Goal: Information Seeking & Learning: Check status

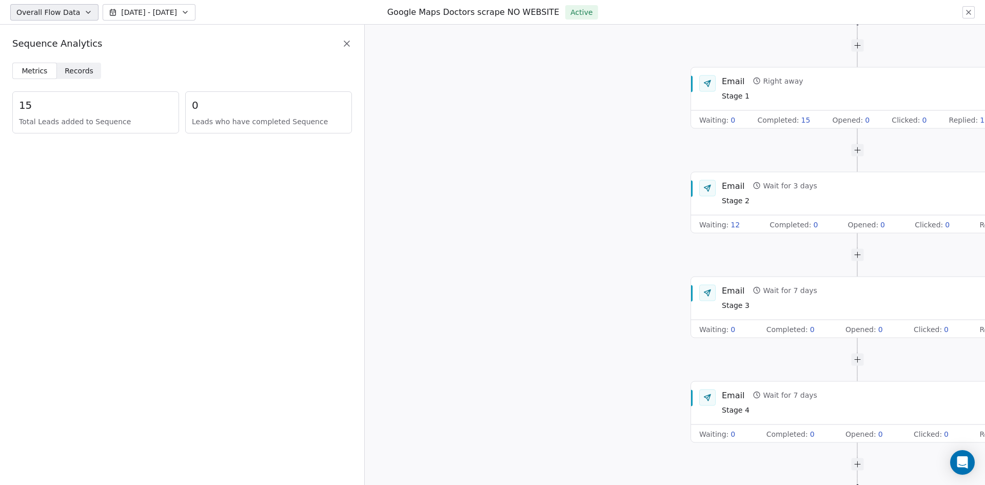
click at [966, 15] on icon at bounding box center [968, 12] width 8 height 8
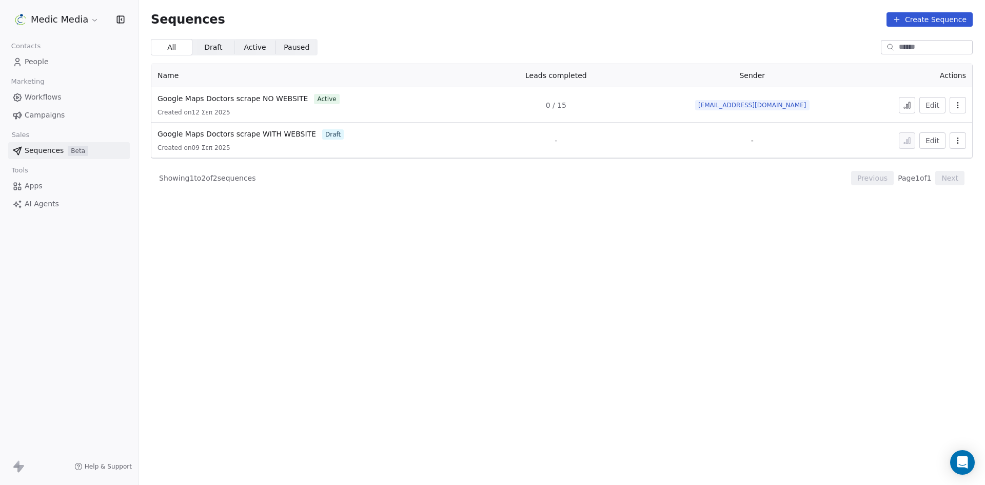
click at [907, 109] on icon at bounding box center [907, 105] width 8 height 8
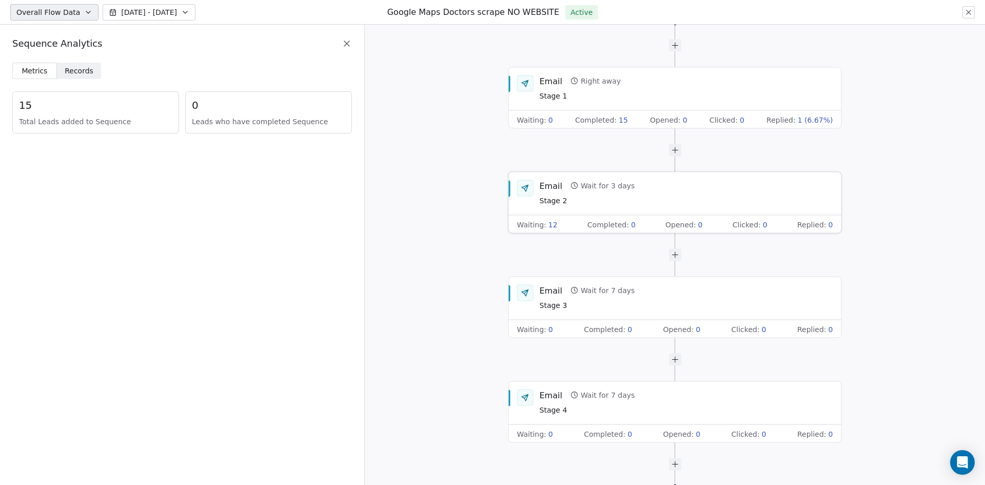
click at [629, 191] on div "Email Wait for 3 days Stage 2" at bounding box center [686, 193] width 293 height 27
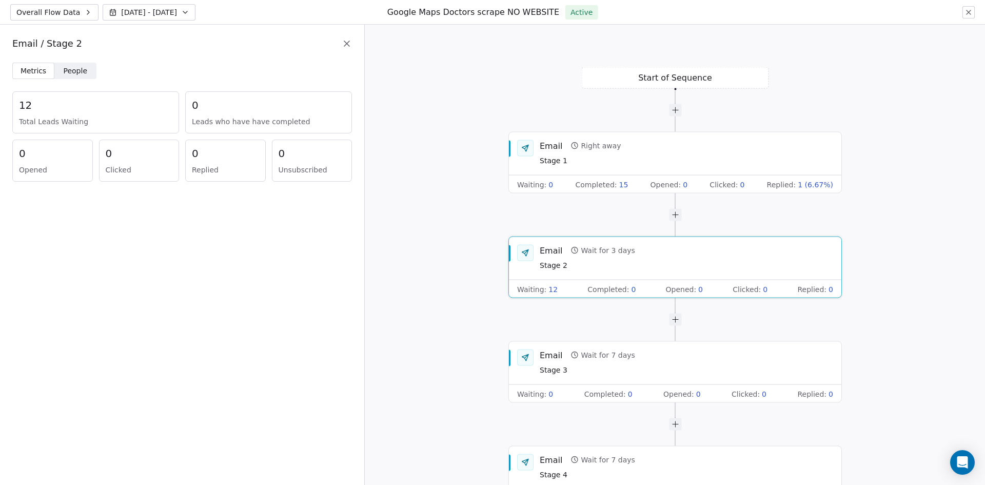
click at [348, 45] on icon at bounding box center [346, 43] width 5 height 5
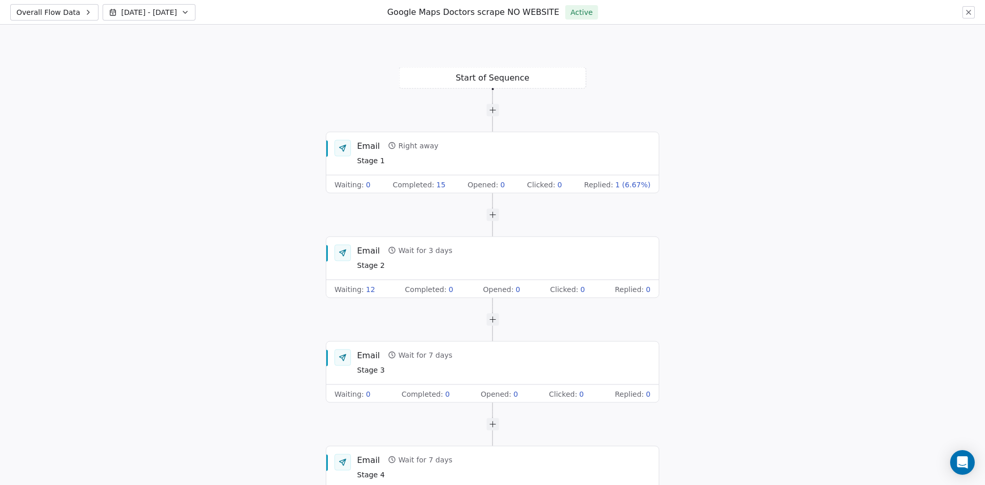
click at [966, 12] on icon at bounding box center [968, 12] width 8 height 8
